Goal: Task Accomplishment & Management: Use online tool/utility

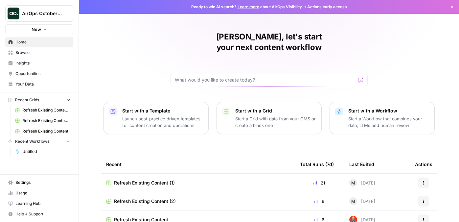
scroll to position [25, 0]
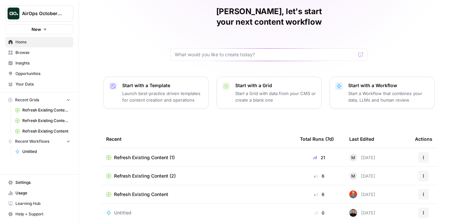
click at [38, 183] on span "Settings" at bounding box center [42, 182] width 55 height 6
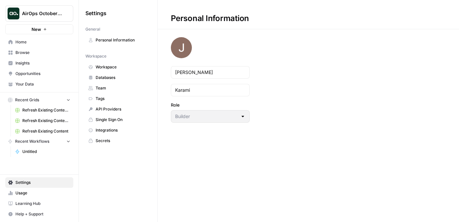
click at [127, 130] on span "Integrations" at bounding box center [122, 130] width 52 height 6
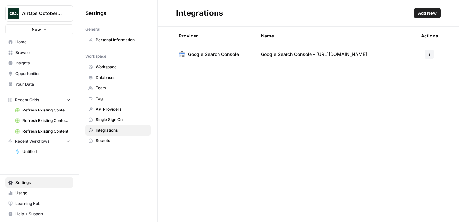
click at [25, 79] on link "Your Data" at bounding box center [39, 84] width 68 height 11
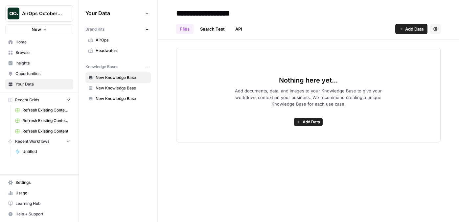
click at [36, 45] on link "Home" at bounding box center [39, 42] width 68 height 11
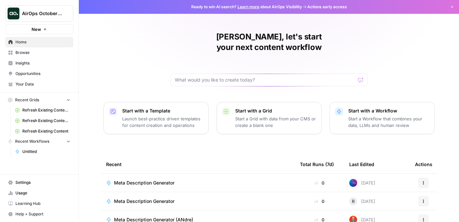
click at [35, 53] on span "Browse" at bounding box center [42, 53] width 55 height 6
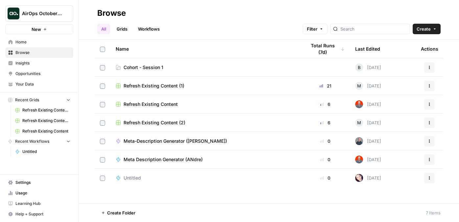
click at [124, 30] on link "Grids" at bounding box center [122, 29] width 19 height 11
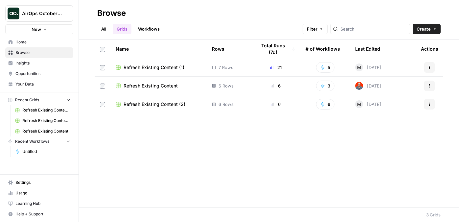
click at [106, 31] on link "All" at bounding box center [103, 29] width 13 height 11
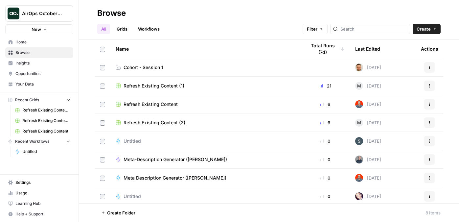
scroll to position [2, 0]
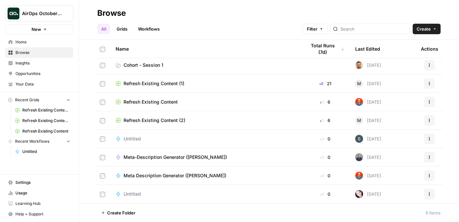
click at [148, 64] on span "Cohort - Session 1" at bounding box center [143, 65] width 40 height 7
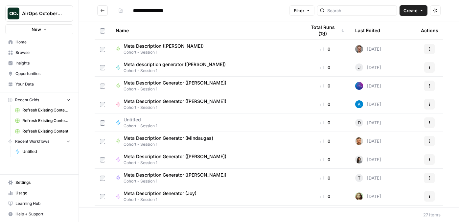
click at [411, 11] on span "Create" at bounding box center [410, 10] width 14 height 7
click at [397, 27] on span "Grid" at bounding box center [400, 26] width 37 height 7
click at [163, 98] on span "Meta Description Generator ([PERSON_NAME])" at bounding box center [174, 101] width 103 height 7
type input "**********"
click at [406, 14] on button "Create" at bounding box center [413, 10] width 28 height 11
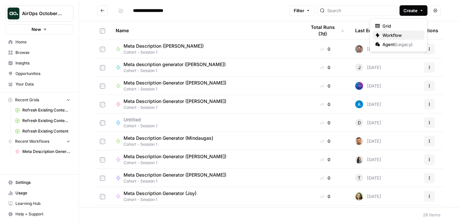
click at [389, 35] on span "Workflow" at bounding box center [400, 35] width 37 height 7
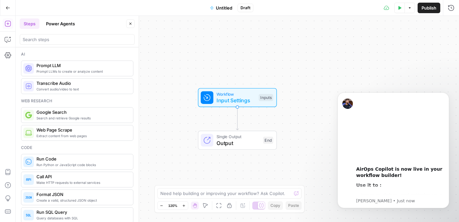
click at [222, 9] on span "Untitled" at bounding box center [224, 8] width 16 height 7
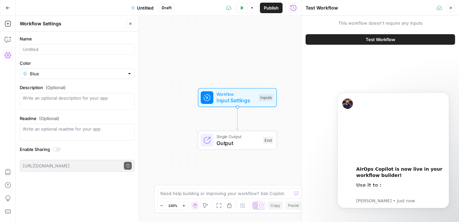
click at [145, 5] on span "Untitled" at bounding box center [145, 8] width 16 height 7
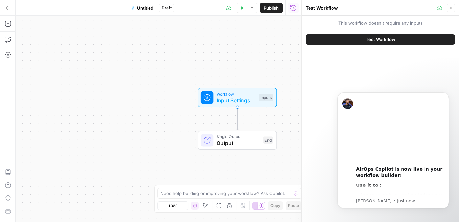
click at [145, 5] on span "Untitled" at bounding box center [145, 8] width 16 height 7
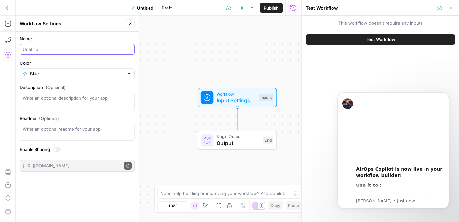
click at [63, 50] on input "Name" at bounding box center [77, 49] width 109 height 7
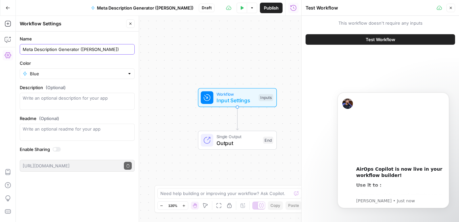
type input "Meta Description Generator ([PERSON_NAME])"
click at [174, 67] on div "Workflow Input Settings Inputs Single Output Output End" at bounding box center [158, 119] width 285 height 206
click at [7, 6] on icon "button" at bounding box center [8, 8] width 5 height 5
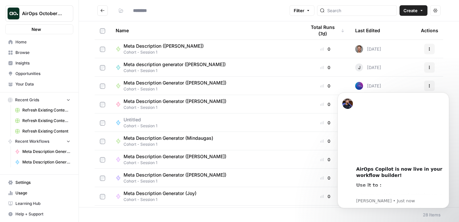
type input "**********"
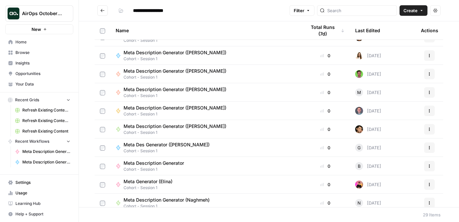
scroll to position [366, 0]
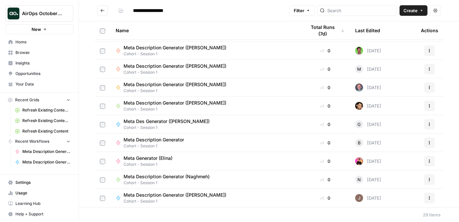
click at [198, 191] on div "Meta Description Generator ([PERSON_NAME])" at bounding box center [177, 194] width 108 height 7
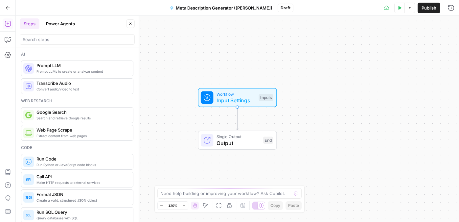
click at [400, 10] on icon "button" at bounding box center [399, 8] width 4 height 4
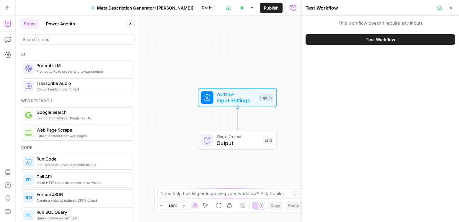
click at [343, 42] on button "Test Workflow" at bounding box center [379, 39] width 149 height 11
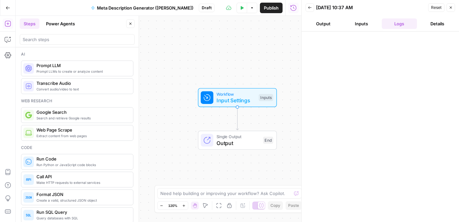
click at [309, 7] on icon "button" at bounding box center [310, 8] width 4 height 4
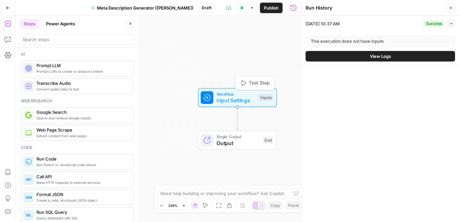
click at [238, 95] on span "Workflow" at bounding box center [235, 94] width 39 height 6
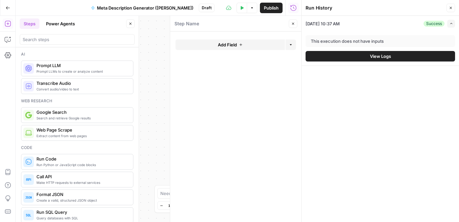
click at [238, 40] on button "Add Field" at bounding box center [229, 44] width 109 height 11
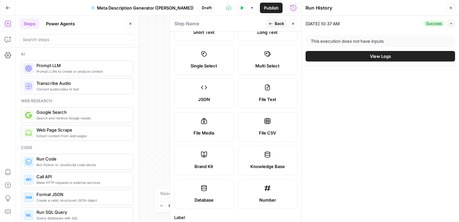
scroll to position [35, 0]
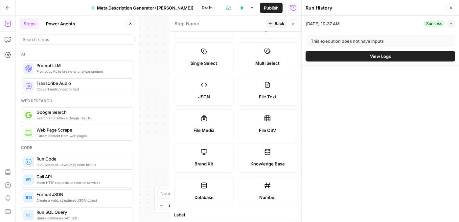
click at [196, 166] on span "Brand Kit" at bounding box center [203, 163] width 19 height 7
type input "Brand Kit"
type input "brand_kit"
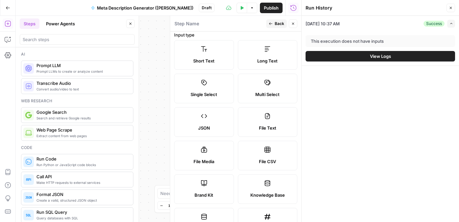
scroll to position [0, 0]
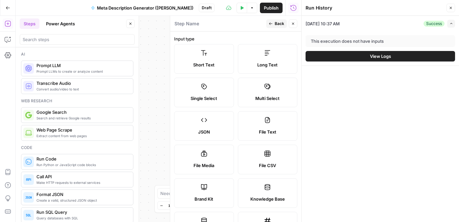
click at [206, 199] on span "Brand Kit" at bounding box center [203, 198] width 19 height 7
click at [251, 5] on button "Options" at bounding box center [252, 8] width 11 height 11
click at [355, 29] on div "10/13/25 at 10:37 AM Success Expand" at bounding box center [379, 23] width 149 height 15
click at [210, 193] on label "Brand Kit" at bounding box center [204, 193] width 60 height 30
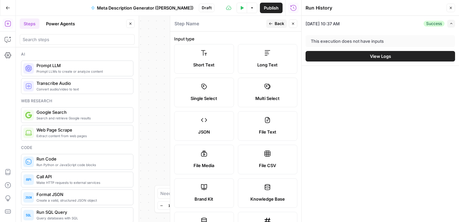
click at [210, 193] on label "Brand Kit" at bounding box center [204, 193] width 60 height 30
click at [277, 22] on span "Back" at bounding box center [280, 24] width 10 height 6
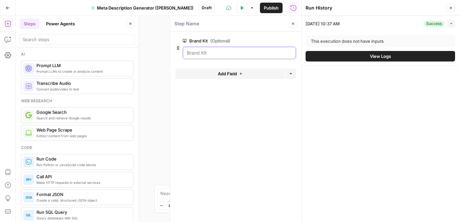
click at [233, 53] on Kit "Brand Kit (Optional)" at bounding box center [239, 53] width 105 height 7
click at [216, 53] on Kit "Brand Kit (Optional)" at bounding box center [239, 53] width 105 height 7
click at [275, 57] on div at bounding box center [239, 53] width 113 height 12
click at [251, 73] on button "Add Field" at bounding box center [229, 73] width 109 height 11
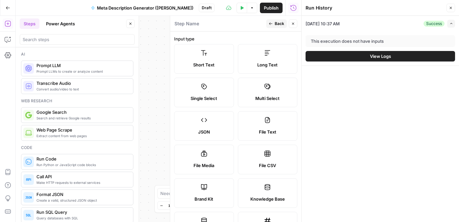
click at [276, 23] on span "Back" at bounding box center [280, 24] width 10 height 6
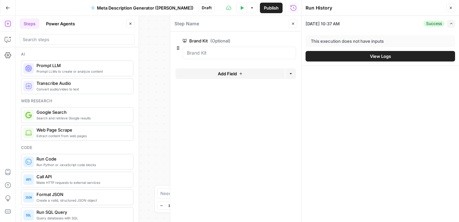
click at [230, 48] on div at bounding box center [239, 53] width 113 height 12
click at [194, 51] on Kit "Brand Kit (Optional)" at bounding box center [239, 53] width 105 height 7
click at [293, 26] on button "Close" at bounding box center [293, 23] width 9 height 9
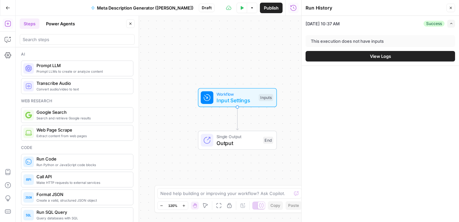
click at [251, 6] on icon "button" at bounding box center [252, 8] width 4 height 4
click at [240, 8] on icon "button" at bounding box center [242, 8] width 4 height 4
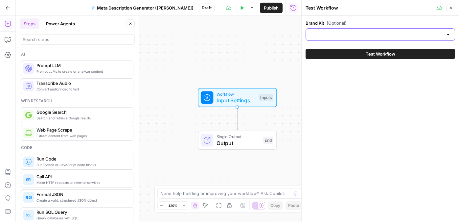
click at [335, 35] on input "Brand Kit (Optional)" at bounding box center [376, 34] width 133 height 7
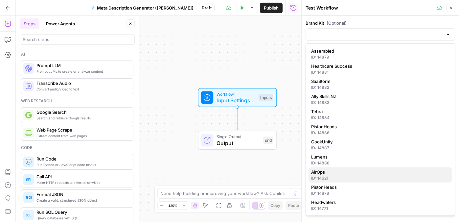
click at [334, 175] on div "ID: 14621" at bounding box center [380, 178] width 138 height 6
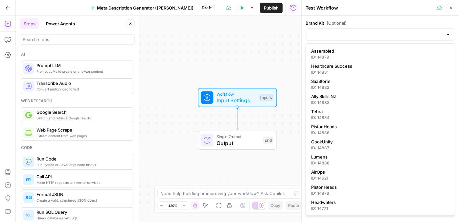
type input "AirOps"
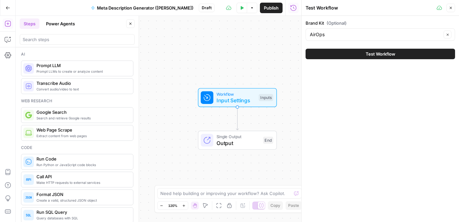
click at [373, 52] on span "Test Workflow" at bounding box center [381, 54] width 30 height 7
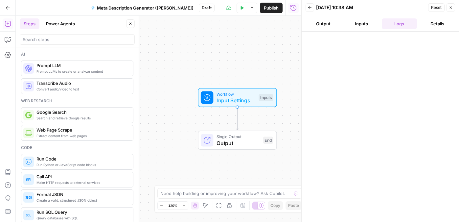
click at [330, 24] on button "Output" at bounding box center [322, 23] width 35 height 11
click at [350, 23] on button "Inputs" at bounding box center [361, 23] width 35 height 11
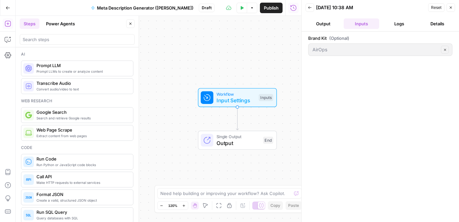
click at [396, 25] on button "Logs" at bounding box center [399, 23] width 35 height 11
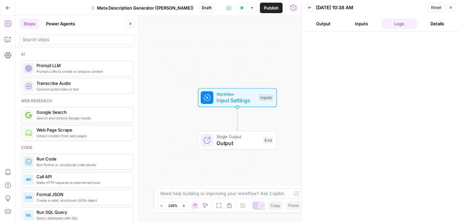
click at [442, 26] on button "Details" at bounding box center [436, 23] width 35 height 11
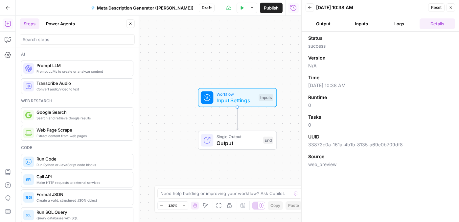
click at [399, 16] on header "Back 10/13/25 at 10:38 AM Reset Close Output Inputs Logs Details" at bounding box center [379, 16] width 157 height 32
click at [358, 21] on button "Inputs" at bounding box center [361, 23] width 35 height 11
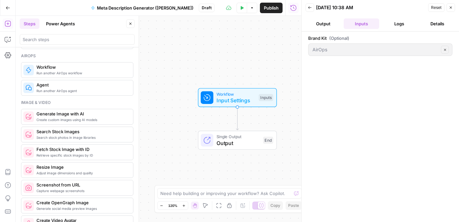
scroll to position [464, 0]
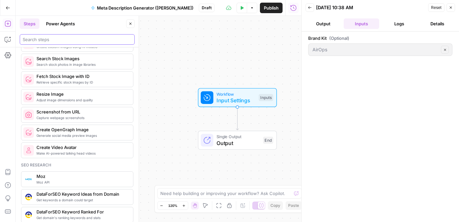
click at [84, 40] on input "search" at bounding box center [77, 39] width 109 height 7
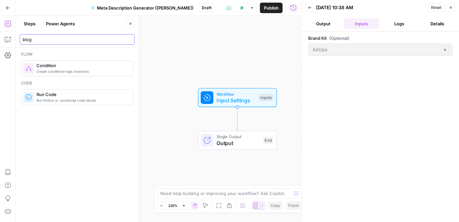
scroll to position [0, 0]
type input "blog"
click at [245, 38] on div "Workflow Input Settings Inputs Single Output Output End" at bounding box center [158, 119] width 285 height 206
click at [129, 24] on icon "button" at bounding box center [130, 24] width 4 height 4
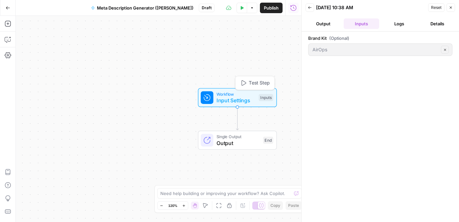
click at [225, 100] on span "Input Settings" at bounding box center [235, 100] width 39 height 8
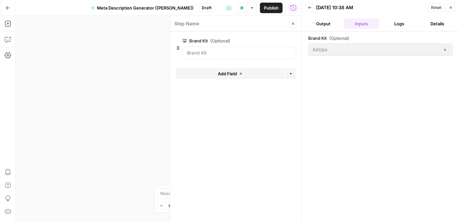
click at [266, 71] on button "Add Field" at bounding box center [229, 73] width 109 height 11
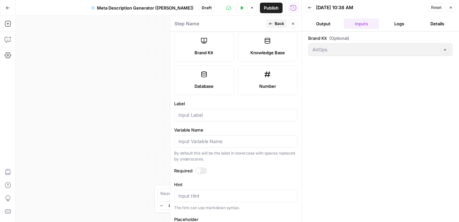
scroll to position [209, 0]
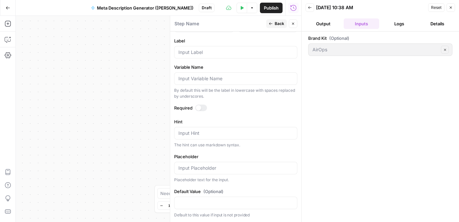
click at [291, 23] on icon "button" at bounding box center [293, 24] width 4 height 4
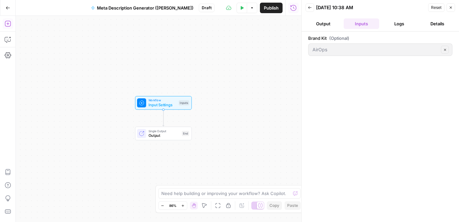
click at [9, 23] on icon "button" at bounding box center [8, 23] width 7 height 7
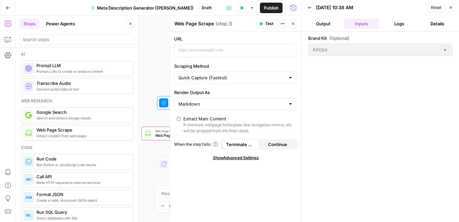
drag, startPoint x: 49, startPoint y: 131, endPoint x: 230, endPoint y: 62, distance: 193.6
click at [222, 55] on div at bounding box center [230, 50] width 112 height 13
click at [266, 22] on span "Test" at bounding box center [269, 24] width 8 height 6
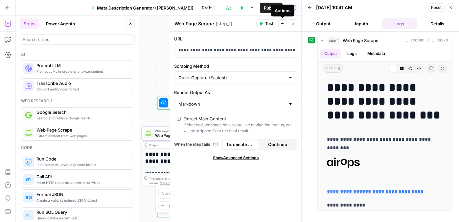
click at [285, 22] on button "Actions" at bounding box center [282, 23] width 9 height 9
click at [268, 186] on div "**********" at bounding box center [235, 127] width 131 height 190
click at [293, 11] on icon "button" at bounding box center [293, 8] width 6 height 6
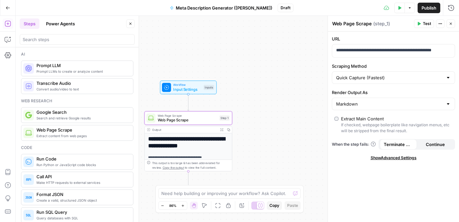
click at [202, 118] on span "Web Page Scrape" at bounding box center [187, 120] width 59 height 6
click at [439, 25] on icon "button" at bounding box center [440, 24] width 4 height 4
click at [384, 37] on label "URL" at bounding box center [393, 38] width 123 height 7
click at [170, 122] on span "Web Page Scrape" at bounding box center [187, 120] width 59 height 6
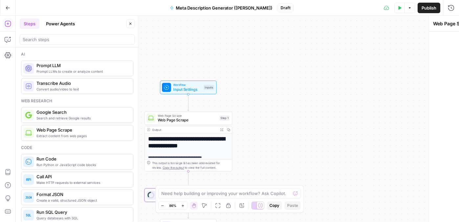
type textarea "Prompt LLM"
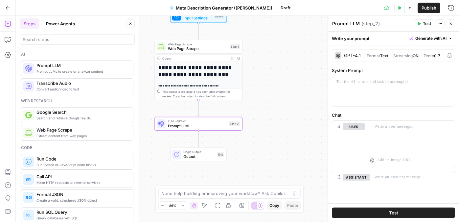
click at [357, 55] on div "GPT-4.1" at bounding box center [352, 55] width 17 height 5
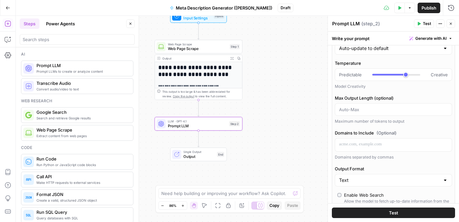
scroll to position [0, 0]
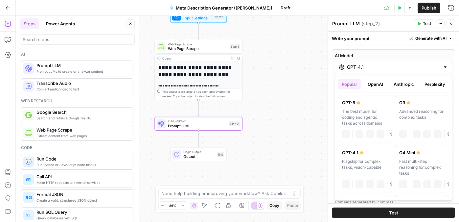
click at [388, 65] on input "GPT-4.1" at bounding box center [393, 67] width 93 height 7
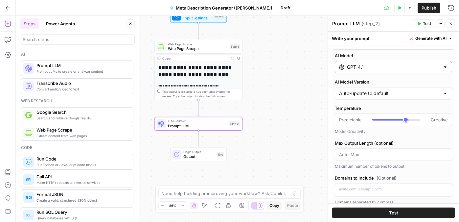
click at [388, 65] on input "GPT-4.1" at bounding box center [393, 67] width 93 height 7
click at [385, 70] on input "GPT-4.1" at bounding box center [393, 67] width 93 height 7
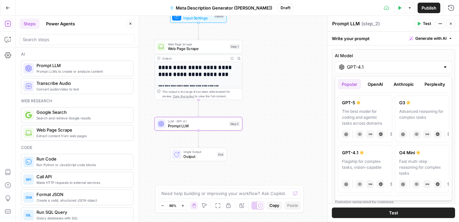
click at [386, 52] on label "AI Model" at bounding box center [393, 55] width 117 height 7
click at [386, 64] on input "GPT-4.1" at bounding box center [393, 67] width 93 height 7
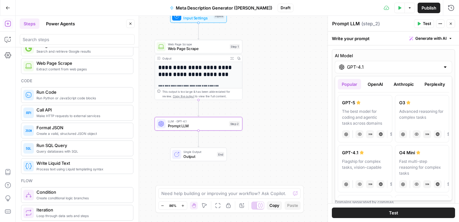
click at [357, 41] on div "Write your prompt Generate with AI" at bounding box center [393, 38] width 131 height 13
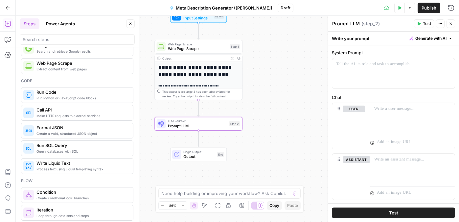
scroll to position [299, 0]
click at [362, 78] on div at bounding box center [393, 73] width 122 height 30
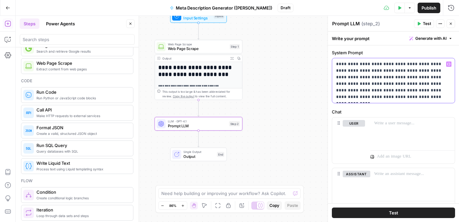
click at [402, 91] on p "**********" at bounding box center [393, 80] width 115 height 39
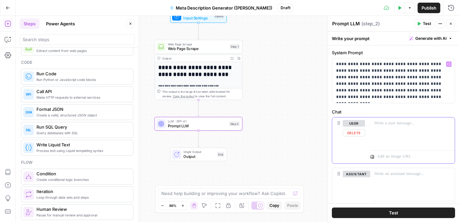
click at [376, 124] on p at bounding box center [412, 123] width 77 height 7
click at [361, 124] on button "user" at bounding box center [354, 123] width 22 height 7
click at [361, 124] on button "assistant" at bounding box center [357, 123] width 28 height 7
click at [384, 155] on p at bounding box center [409, 156] width 64 height 7
click at [376, 125] on p at bounding box center [412, 123] width 77 height 7
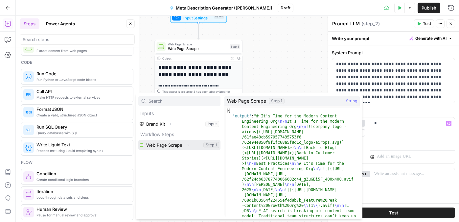
click at [168, 141] on button "Select variable Web Page Scrape" at bounding box center [179, 145] width 82 height 11
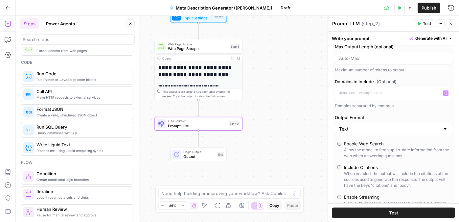
scroll to position [0, 0]
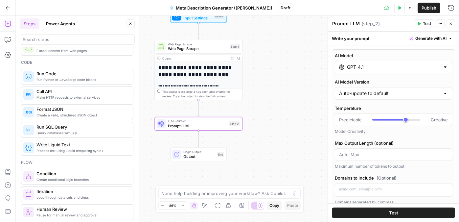
click at [376, 36] on div "Write your prompt Generate with AI" at bounding box center [393, 38] width 131 height 13
click at [379, 25] on div "Prompt LLM Prompt LLM ( step_2 )" at bounding box center [372, 23] width 80 height 7
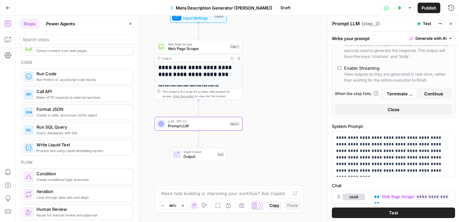
scroll to position [150, 0]
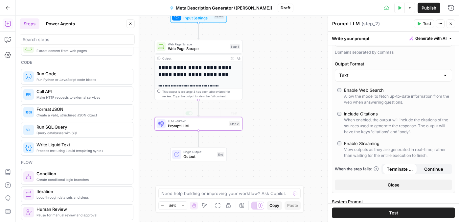
click at [208, 155] on span "Output" at bounding box center [198, 156] width 31 height 6
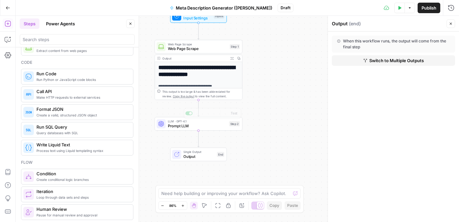
click at [195, 127] on span "Prompt LLM" at bounding box center [197, 126] width 59 height 6
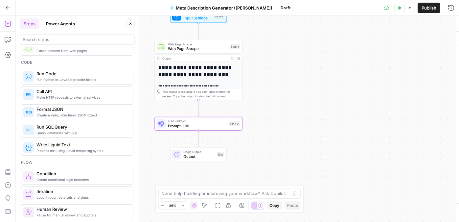
type textarea "Prompt LLM"
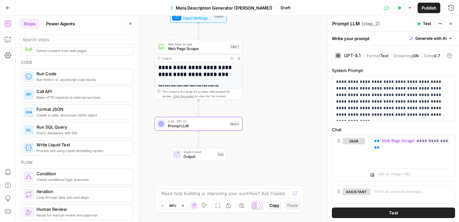
click at [426, 20] on button "Test" at bounding box center [424, 23] width 20 height 9
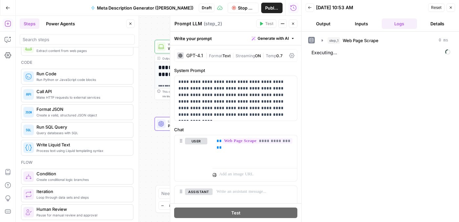
click at [376, 25] on button "Inputs" at bounding box center [361, 23] width 35 height 11
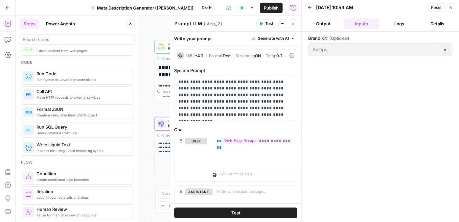
click at [440, 21] on button "Details" at bounding box center [436, 23] width 35 height 11
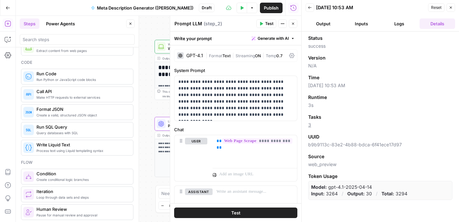
click at [405, 20] on button "Logs" at bounding box center [399, 23] width 35 height 11
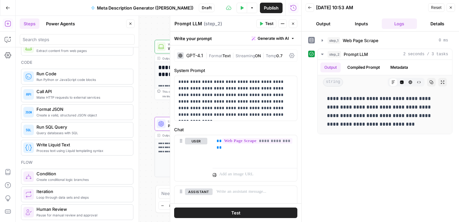
click at [370, 22] on button "Inputs" at bounding box center [361, 23] width 35 height 11
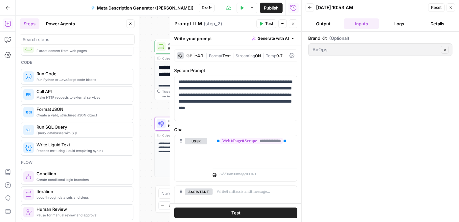
click at [332, 20] on button "Output" at bounding box center [322, 23] width 35 height 11
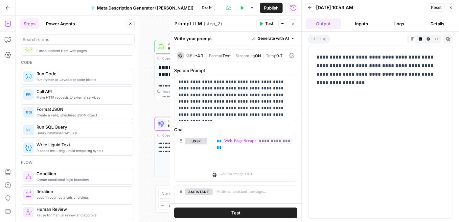
click at [358, 22] on button "Inputs" at bounding box center [361, 23] width 35 height 11
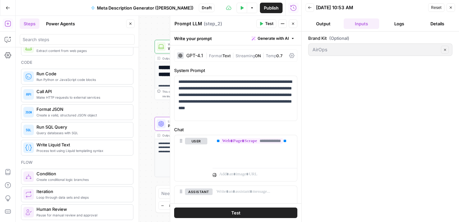
click at [333, 24] on button "Output" at bounding box center [322, 23] width 35 height 11
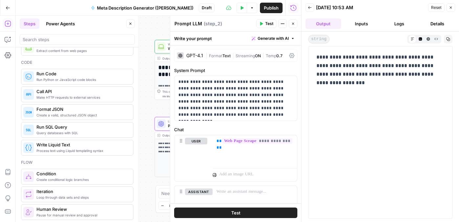
click at [296, 20] on button "Close" at bounding box center [293, 23] width 9 height 9
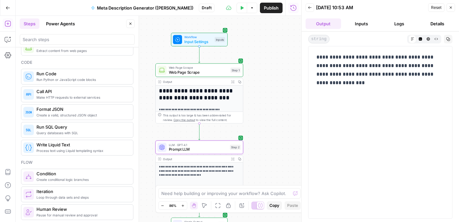
click at [222, 41] on div "Inputs" at bounding box center [219, 39] width 11 height 5
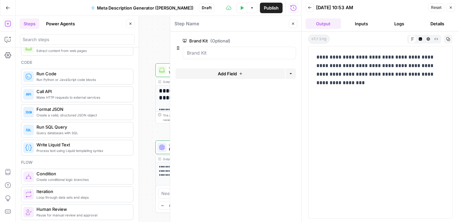
click at [155, 101] on div "**********" at bounding box center [158, 119] width 285 height 206
click at [168, 92] on div at bounding box center [170, 119] width 7 height 206
click at [162, 90] on h1 "**********" at bounding box center [199, 94] width 81 height 13
click at [454, 8] on button "Close" at bounding box center [450, 7] width 9 height 9
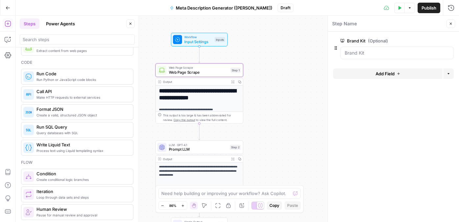
click at [211, 94] on h1 "**********" at bounding box center [199, 94] width 81 height 13
click at [220, 142] on span "LLM · GPT-4.1" at bounding box center [198, 144] width 59 height 5
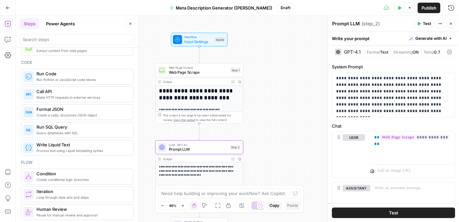
scroll to position [48, 0]
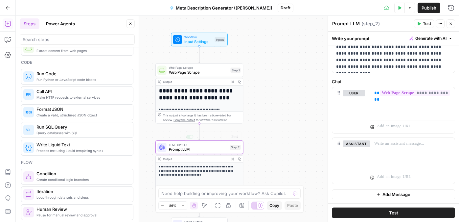
click at [260, 108] on div "**********" at bounding box center [237, 119] width 443 height 206
click at [450, 24] on icon "button" at bounding box center [451, 24] width 4 height 4
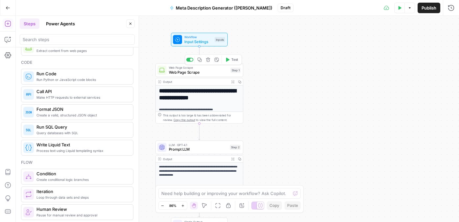
click at [198, 73] on span "Web Page Scrape" at bounding box center [198, 72] width 59 height 6
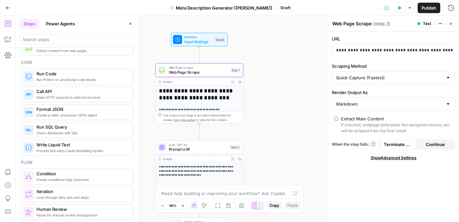
click at [440, 25] on icon "button" at bounding box center [440, 24] width 4 height 4
click at [360, 28] on header "Web Page Scrape Web Page Scrape ( step_1 ) Test Actions Close" at bounding box center [393, 24] width 131 height 16
click at [387, 23] on span "( step_1 )" at bounding box center [381, 23] width 17 height 7
click at [263, 35] on div "**********" at bounding box center [237, 119] width 443 height 206
click at [453, 22] on button "Close" at bounding box center [450, 23] width 9 height 9
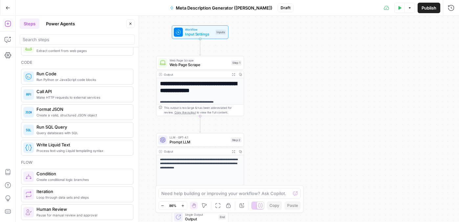
drag, startPoint x: 157, startPoint y: 187, endPoint x: 265, endPoint y: 144, distance: 116.2
click at [265, 144] on body "**********" at bounding box center [229, 111] width 459 height 222
click at [193, 218] on span "Output" at bounding box center [200, 219] width 31 height 6
click at [374, 58] on span "Switch to Multiple Outputs" at bounding box center [396, 60] width 55 height 7
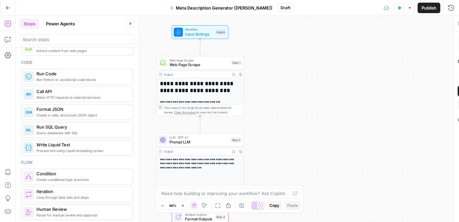
type textarea "Format Outputs"
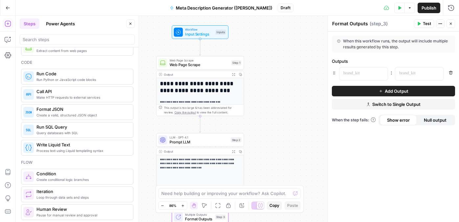
click at [390, 24] on div "Format Outputs Format Outputs ( step_3 )" at bounding box center [372, 23] width 80 height 7
click at [442, 24] on span "Actions" at bounding box center [442, 24] width 0 height 0
click at [388, 28] on div "Format Outputs Format Outputs ( step_3 ) Test Actions Close" at bounding box center [393, 23] width 123 height 9
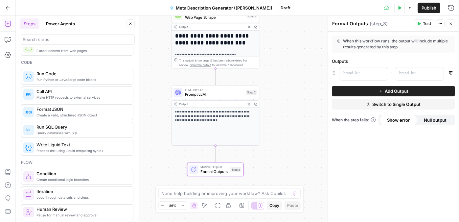
click at [290, 41] on div "**********" at bounding box center [237, 119] width 443 height 206
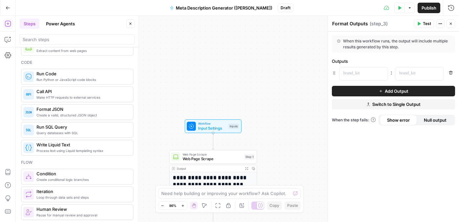
click at [206, 129] on span "Input Settings" at bounding box center [212, 128] width 28 height 6
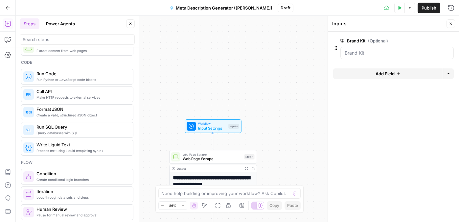
click at [398, 69] on button "Add Field" at bounding box center [387, 73] width 109 height 11
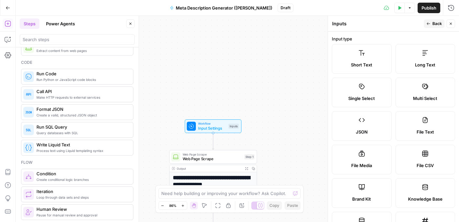
click at [449, 23] on icon "button" at bounding box center [451, 24] width 4 height 4
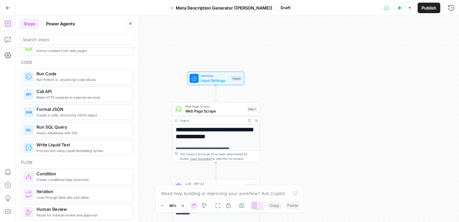
scroll to position [0, 0]
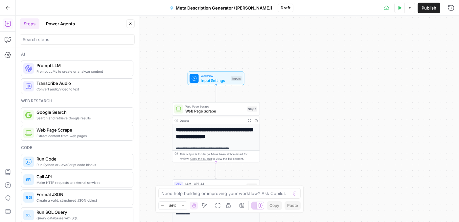
click at [220, 76] on span "Workflow" at bounding box center [215, 76] width 28 height 5
click at [227, 66] on span "Test Step" at bounding box center [231, 67] width 15 height 5
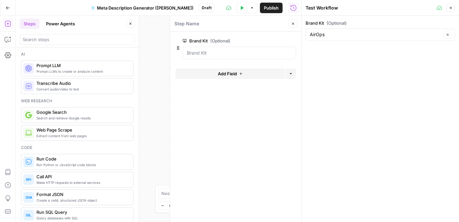
click at [240, 7] on icon "button" at bounding box center [242, 8] width 4 height 4
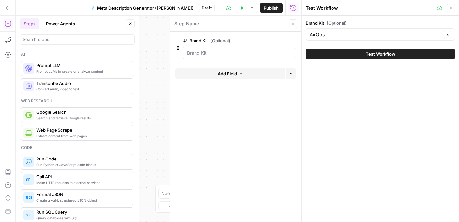
click at [353, 56] on button "Test Workflow" at bounding box center [379, 54] width 149 height 11
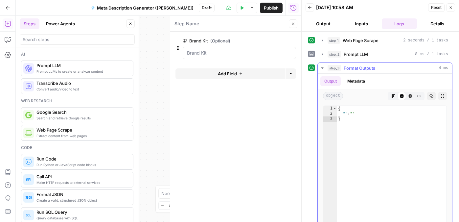
click at [351, 78] on button "Metadata" at bounding box center [356, 81] width 26 height 10
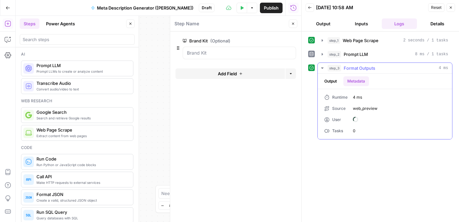
click at [333, 81] on button "Output" at bounding box center [330, 81] width 20 height 10
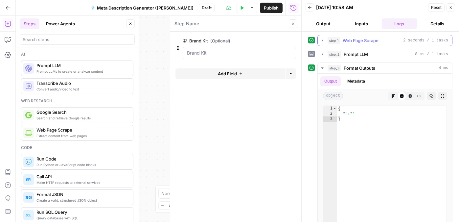
click at [352, 38] on span "Web Page Scrape" at bounding box center [361, 40] width 36 height 7
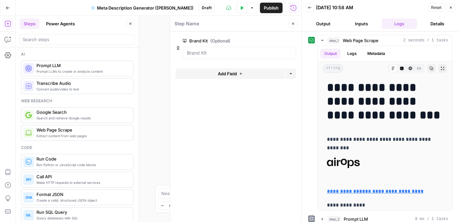
click at [242, 71] on button "Add Field" at bounding box center [229, 73] width 109 height 11
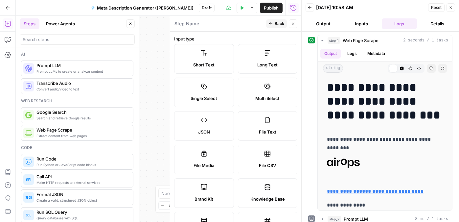
click at [212, 56] on label "Short Text" at bounding box center [204, 59] width 60 height 30
click at [272, 23] on icon "button" at bounding box center [271, 24] width 4 height 4
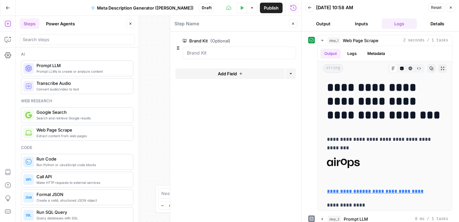
click at [220, 72] on span "Add Field" at bounding box center [227, 73] width 19 height 7
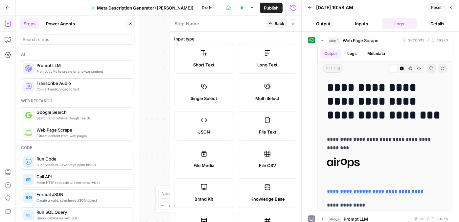
click at [217, 62] on div "Short Text" at bounding box center [204, 64] width 49 height 7
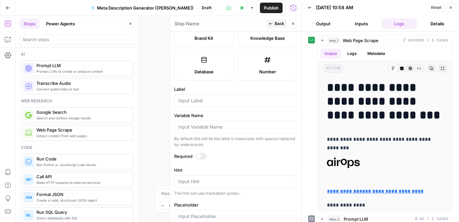
scroll to position [209, 0]
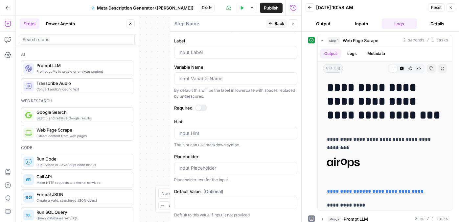
click at [210, 48] on div at bounding box center [235, 52] width 123 height 12
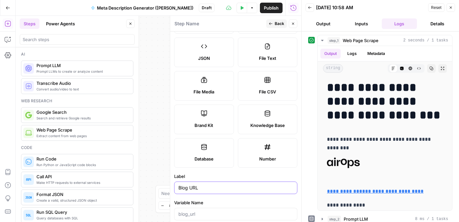
scroll to position [0, 0]
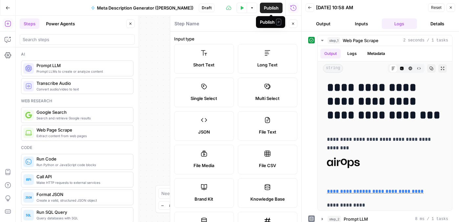
type input "Blog URL"
click at [277, 10] on span "Publish" at bounding box center [271, 8] width 15 height 7
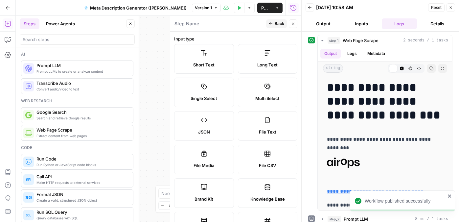
click at [248, 34] on form "Input type Short Text Long Text Single Select Multi Select JSON File Text File …" at bounding box center [235, 127] width 131 height 190
click at [270, 23] on icon "button" at bounding box center [270, 23] width 3 height 3
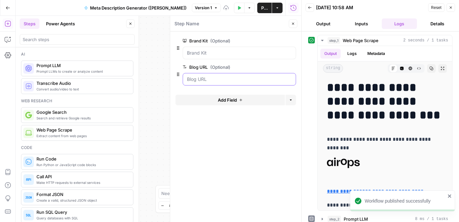
click at [216, 78] on URL "Blog URL (Optional)" at bounding box center [239, 79] width 105 height 7
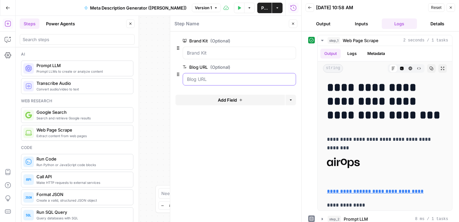
click at [230, 78] on URL "Blog URL (Optional)" at bounding box center [239, 79] width 105 height 7
click at [201, 77] on URL "Blog URL (Optional)" at bounding box center [239, 79] width 105 height 7
click at [205, 79] on URL "Blog URL (Optional)" at bounding box center [239, 79] width 105 height 7
click at [216, 83] on div at bounding box center [239, 79] width 113 height 12
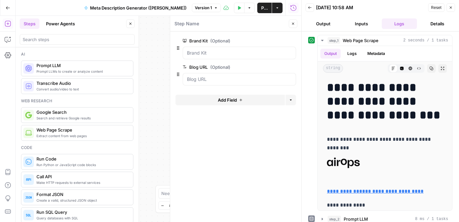
click at [216, 83] on div at bounding box center [239, 79] width 113 height 12
click at [197, 83] on div at bounding box center [239, 79] width 113 height 12
click at [277, 67] on span "edit field" at bounding box center [271, 66] width 14 height 5
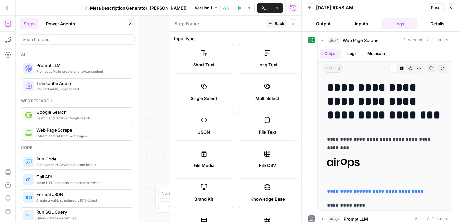
click at [209, 57] on label "Short Text" at bounding box center [204, 59] width 60 height 30
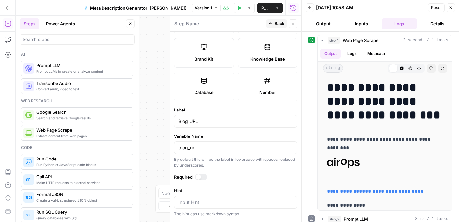
scroll to position [209, 0]
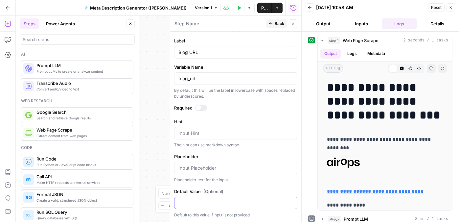
click at [198, 204] on input "Default Value (Optional)" at bounding box center [235, 202] width 115 height 7
paste input "https://www.airops.com/blog/content-engineering-growth-org"
type input "https://www.airops.com/blog/content-engineering-growth-org"
click at [275, 24] on span "Back" at bounding box center [280, 24] width 10 height 6
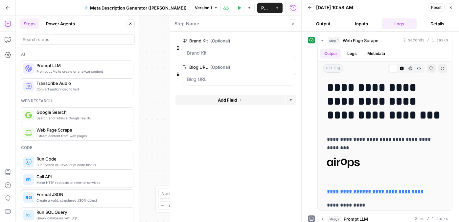
click at [242, 71] on div "Blog URL (Optional) edit field Delete group" at bounding box center [239, 74] width 113 height 22
click at [239, 81] on URL "Blog URL (Optional)" at bounding box center [239, 79] width 105 height 7
click at [230, 83] on div at bounding box center [239, 79] width 113 height 12
click at [214, 80] on URL "Blog URL (Optional)" at bounding box center [239, 79] width 105 height 7
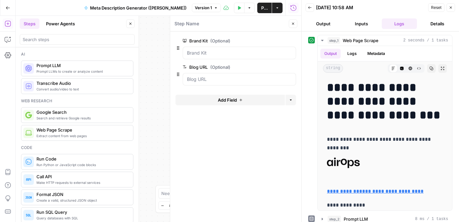
click at [255, 68] on label "Blog URL (Optional)" at bounding box center [221, 67] width 76 height 7
click at [255, 76] on URL "Blog URL (Optional)" at bounding box center [239, 79] width 105 height 7
click at [246, 66] on label "Blog URL (Optional)" at bounding box center [221, 67] width 76 height 7
click at [246, 76] on URL "Blog URL (Optional)" at bounding box center [239, 79] width 105 height 7
click at [233, 78] on URL "Blog URL (Optional)" at bounding box center [239, 79] width 105 height 7
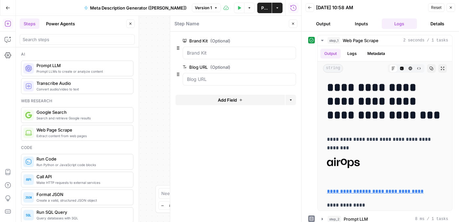
click at [267, 69] on span "edit field" at bounding box center [271, 66] width 14 height 5
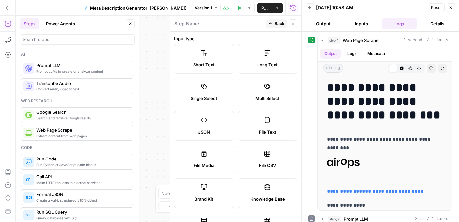
scroll to position [209, 0]
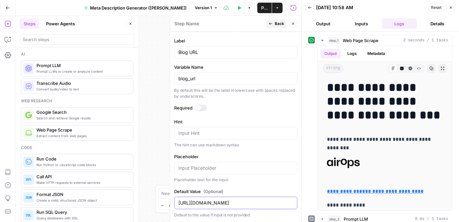
click at [213, 201] on input "https://www.airops.com/blog/content-engineering-growth-org" at bounding box center [235, 202] width 115 height 7
click at [310, 217] on icon at bounding box center [311, 218] width 5 height 5
click at [312, 217] on icon at bounding box center [311, 218] width 5 height 5
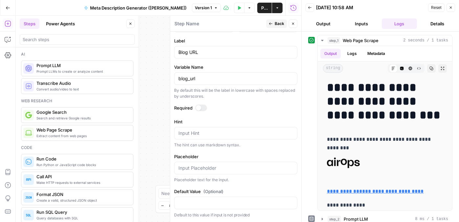
click at [278, 25] on span "Back" at bounding box center [280, 24] width 10 height 6
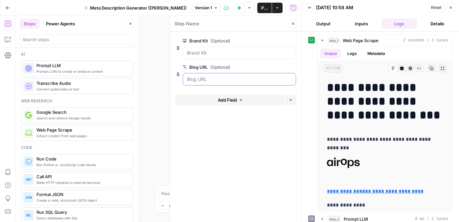
click at [227, 80] on URL "Blog URL (Optional)" at bounding box center [239, 79] width 105 height 7
click at [277, 68] on span "edit field" at bounding box center [271, 66] width 14 height 5
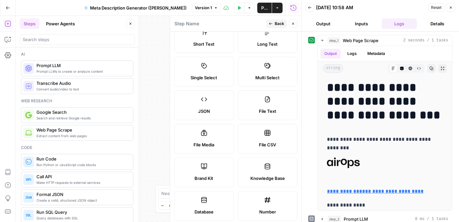
scroll to position [0, 0]
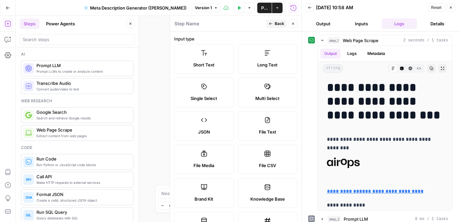
click at [279, 21] on span "Back" at bounding box center [280, 24] width 10 height 6
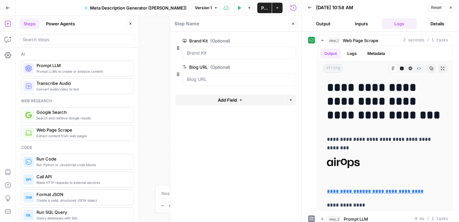
click at [230, 76] on div at bounding box center [239, 79] width 113 height 12
click at [236, 78] on URL "Blog URL (Optional)" at bounding box center [239, 79] width 105 height 7
click at [236, 55] on Kit "Brand Kit (Optional)" at bounding box center [239, 53] width 105 height 7
click at [318, 27] on button "Output" at bounding box center [322, 23] width 35 height 11
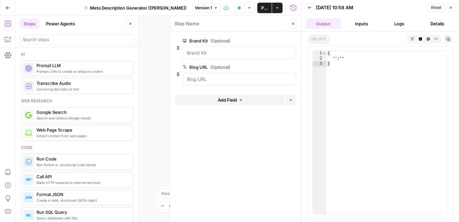
click at [365, 23] on button "Inputs" at bounding box center [361, 23] width 35 height 11
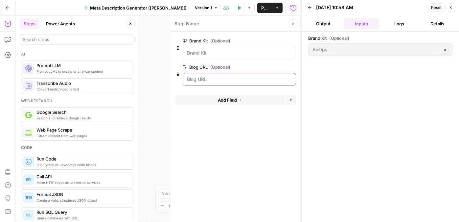
click at [220, 81] on URL "Blog URL (Optional)" at bounding box center [239, 79] width 105 height 7
click at [251, 80] on URL "Blog URL (Optional)" at bounding box center [239, 79] width 105 height 7
click at [294, 97] on button "Options" at bounding box center [290, 100] width 11 height 11
click at [253, 101] on button "Add Field" at bounding box center [229, 100] width 109 height 11
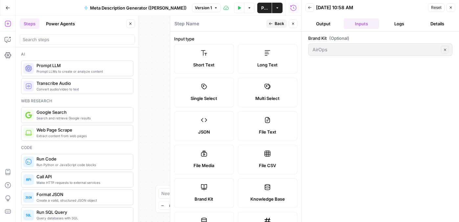
click at [273, 22] on button "Back" at bounding box center [276, 23] width 21 height 9
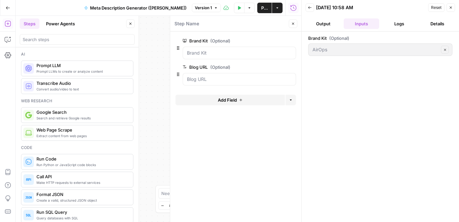
click at [177, 48] on icon "button" at bounding box center [177, 47] width 5 height 5
click at [206, 41] on label "Brand Kit (Optional)" at bounding box center [221, 40] width 76 height 7
click at [206, 50] on Kit "Brand Kit (Optional)" at bounding box center [239, 53] width 105 height 7
click at [271, 65] on span "edit field" at bounding box center [271, 66] width 14 height 5
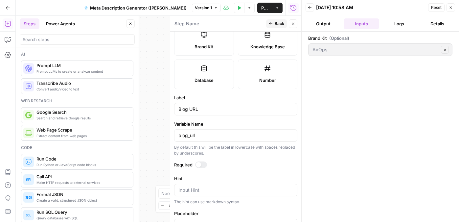
scroll to position [209, 0]
